Goal: Information Seeking & Learning: Find specific fact

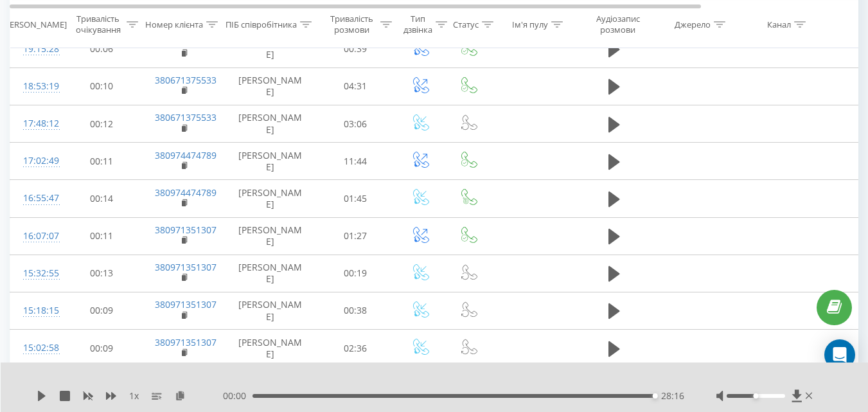
scroll to position [663, 0]
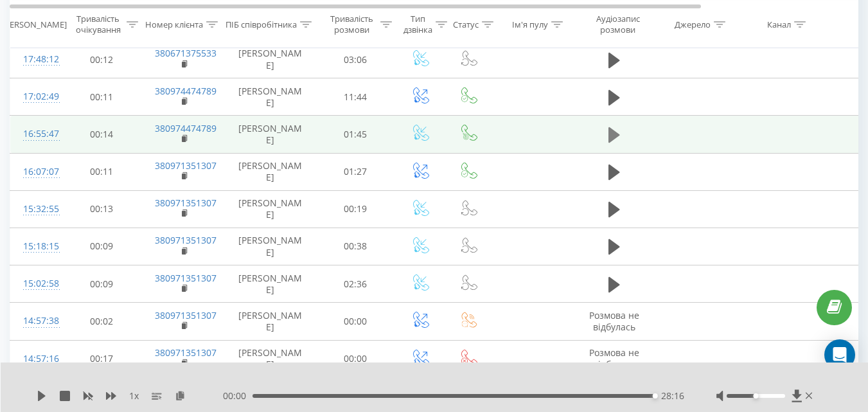
click at [610, 143] on icon at bounding box center [614, 134] width 12 height 15
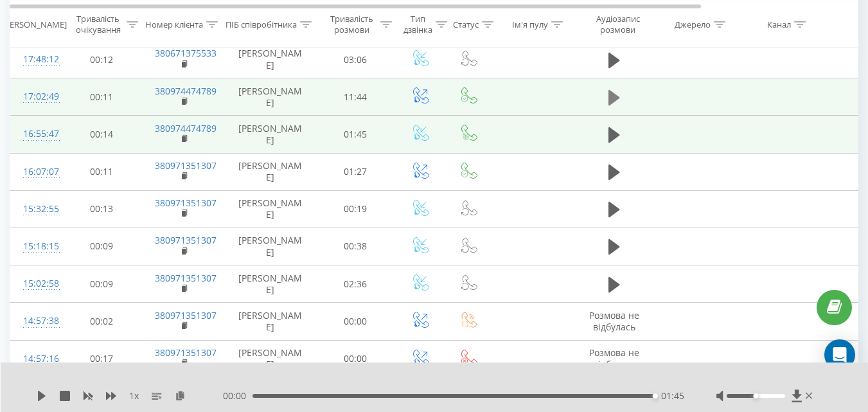
click at [615, 107] on icon at bounding box center [614, 98] width 12 height 18
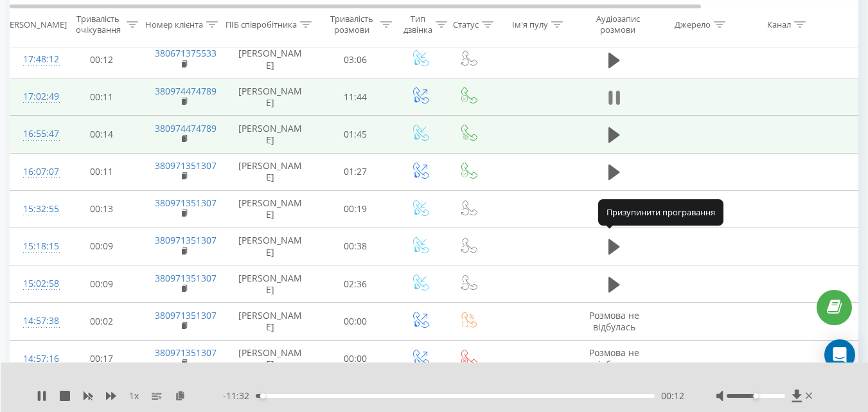
click at [613, 107] on icon at bounding box center [614, 98] width 12 height 18
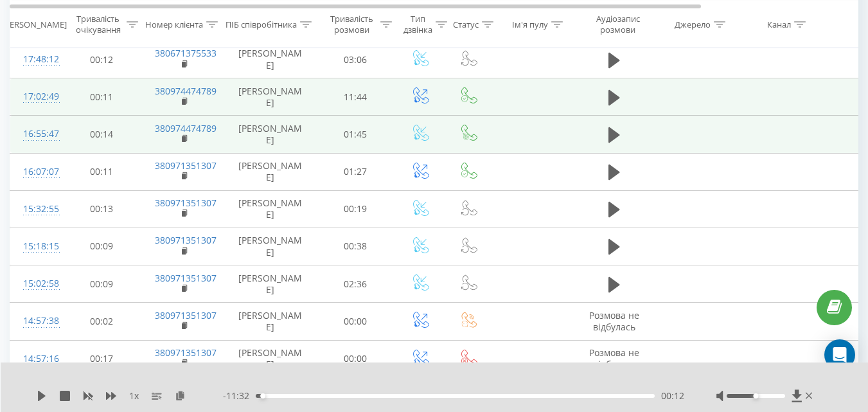
click at [35, 394] on div "1 x - 11:32 00:12 00:12" at bounding box center [435, 386] width 868 height 49
click at [40, 398] on icon at bounding box center [42, 396] width 8 height 10
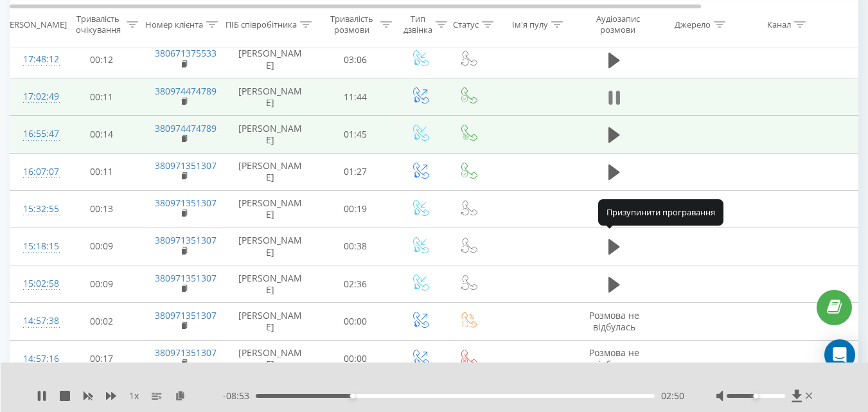
click at [617, 105] on icon at bounding box center [617, 98] width 4 height 14
click at [617, 107] on icon at bounding box center [614, 98] width 12 height 18
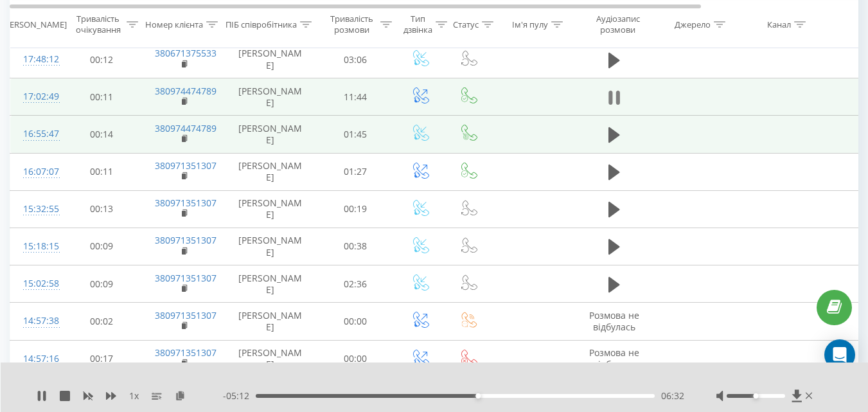
click at [610, 105] on icon at bounding box center [610, 98] width 4 height 14
click at [39, 395] on icon at bounding box center [42, 396] width 10 height 10
drag, startPoint x: 222, startPoint y: 235, endPoint x: 155, endPoint y: 234, distance: 66.2
click at [155, 116] on td "380974474789" at bounding box center [184, 96] width 84 height 37
copy link "380974474789"
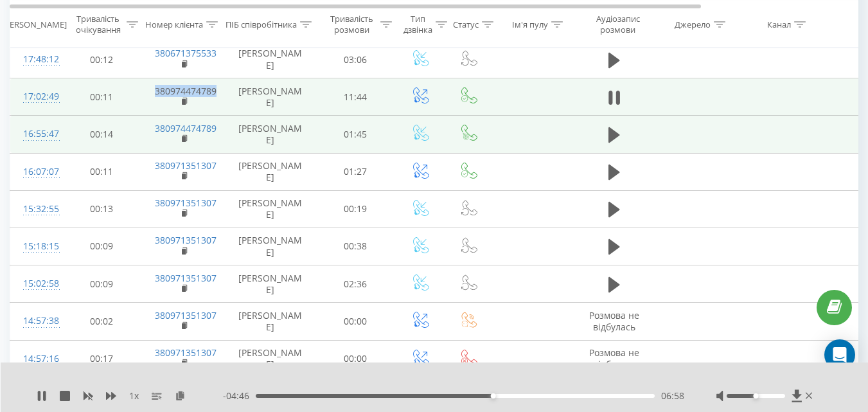
copy link "380974474789"
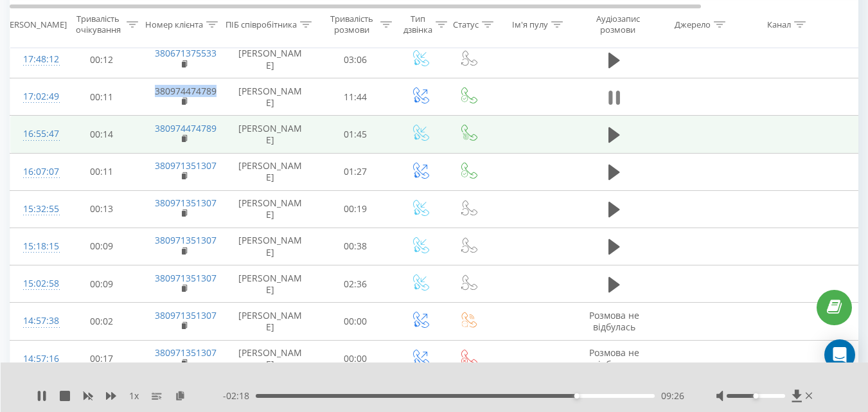
click at [621, 107] on button at bounding box center [613, 97] width 19 height 19
click at [42, 394] on icon at bounding box center [42, 396] width 8 height 10
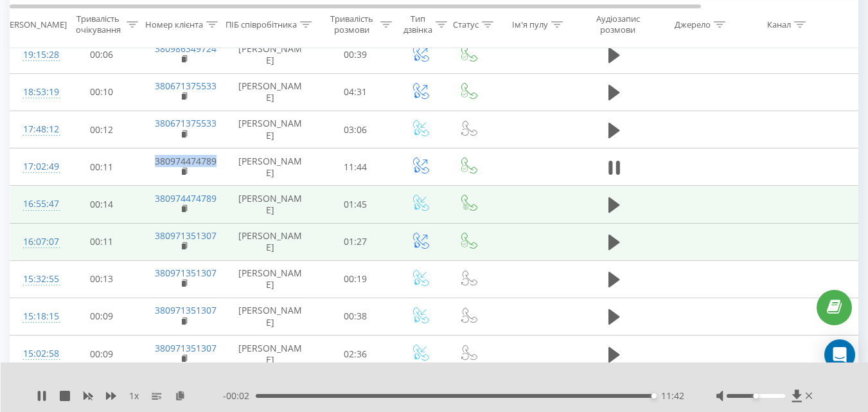
scroll to position [534, 0]
